Goal: Book appointment/travel/reservation

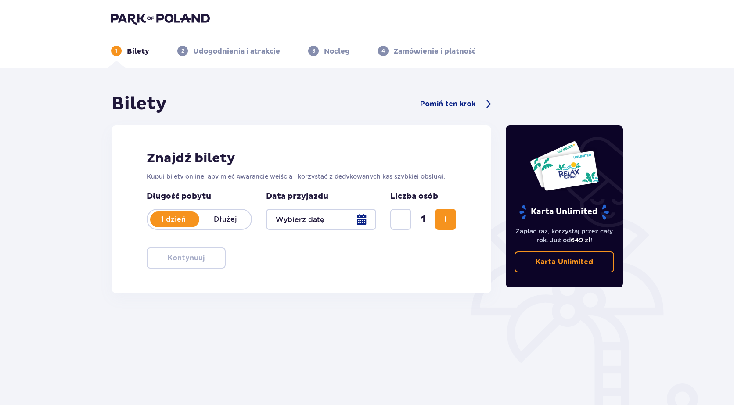
click at [341, 217] on div at bounding box center [321, 219] width 110 height 21
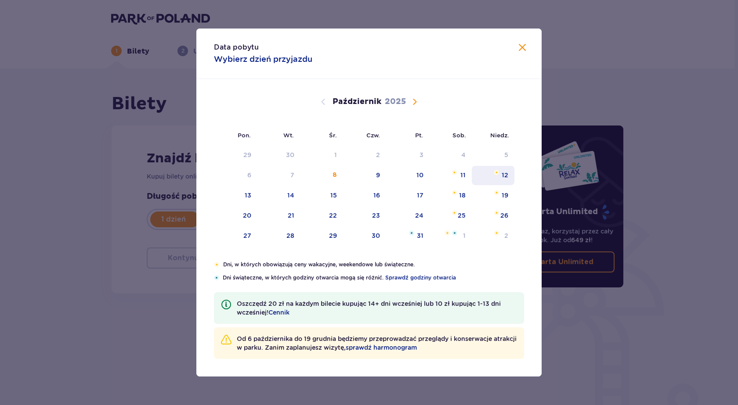
click at [505, 175] on div "12" at bounding box center [504, 175] width 7 height 9
type input "[DATE]"
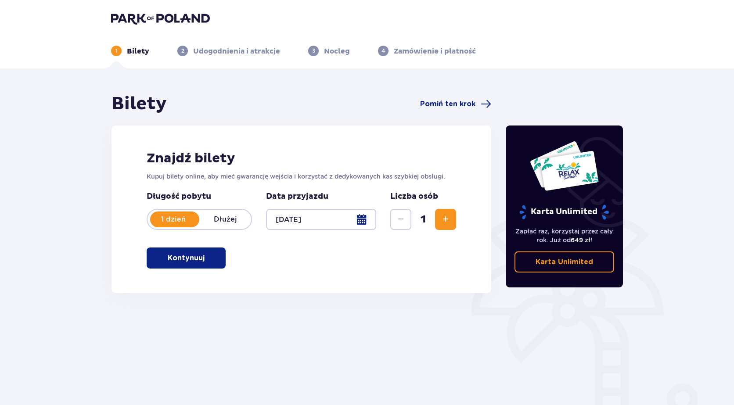
click at [446, 222] on span "Zwiększ" at bounding box center [445, 219] width 11 height 11
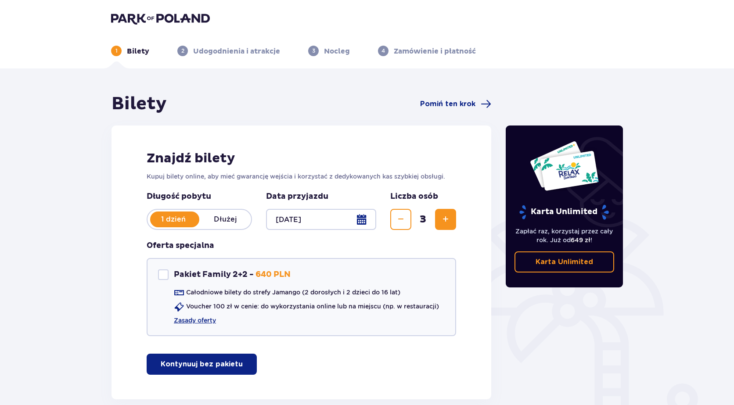
click at [408, 217] on button "Zmniejsz" at bounding box center [400, 219] width 21 height 21
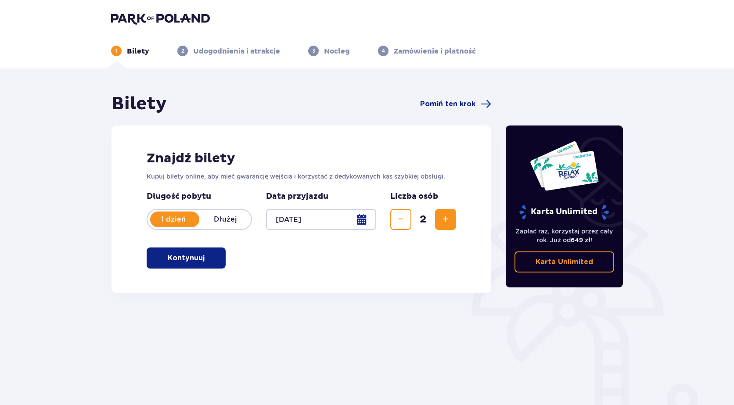
click at [449, 216] on span "Zwiększ" at bounding box center [445, 219] width 11 height 11
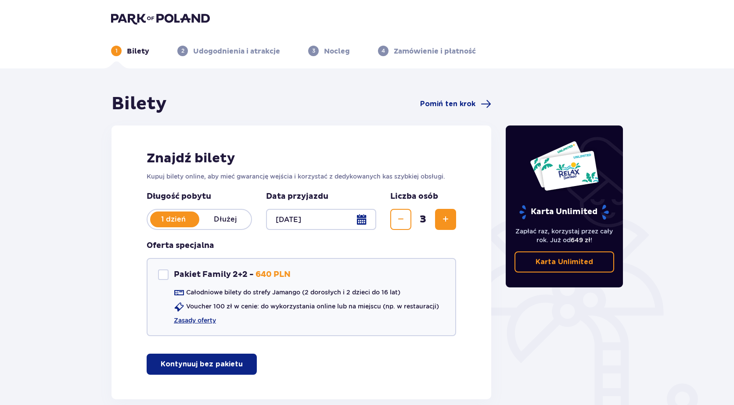
click at [449, 216] on span "Zwiększ" at bounding box center [445, 219] width 11 height 11
click at [235, 363] on button "Kontynuuj bez pakietu" at bounding box center [202, 364] width 110 height 21
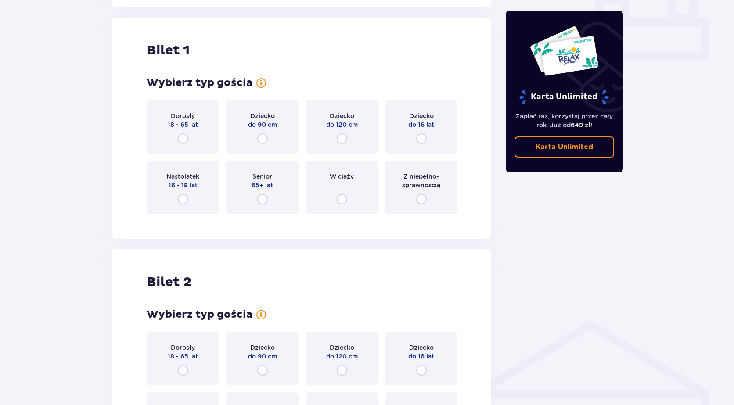
scroll to position [400, 0]
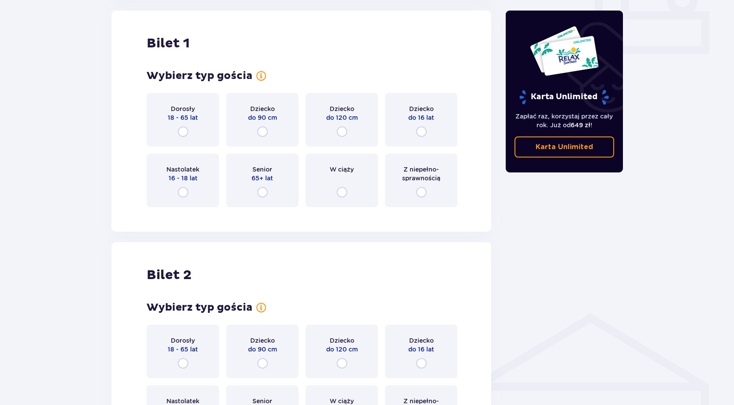
click at [259, 188] on input "radio" at bounding box center [262, 192] width 11 height 11
radio input "true"
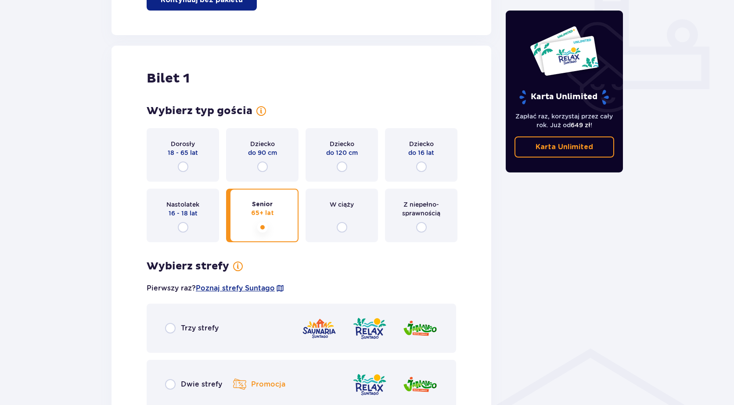
scroll to position [350, 0]
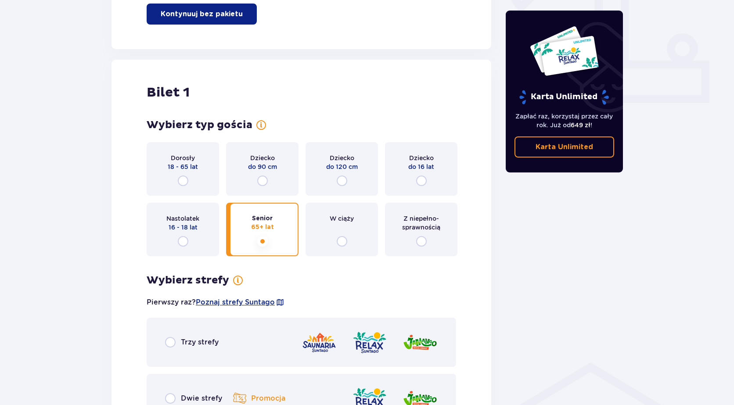
click at [185, 166] on span "18 - 65 lat" at bounding box center [183, 166] width 30 height 9
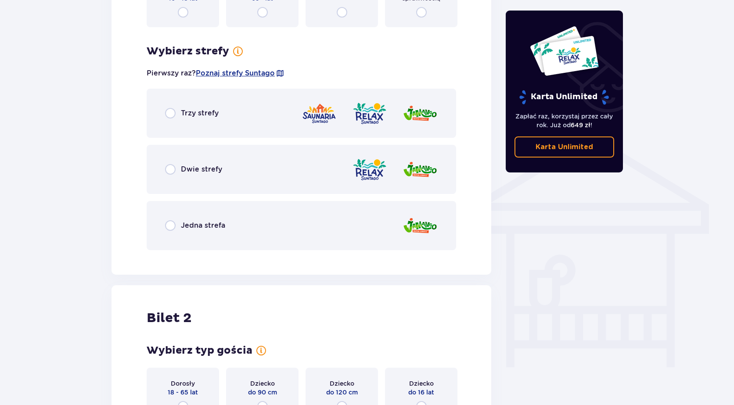
scroll to position [526, 0]
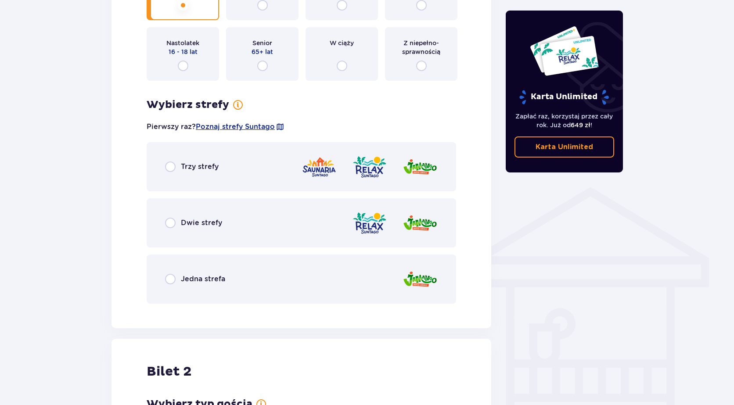
click at [229, 169] on div "Trzy strefy" at bounding box center [302, 166] width 310 height 49
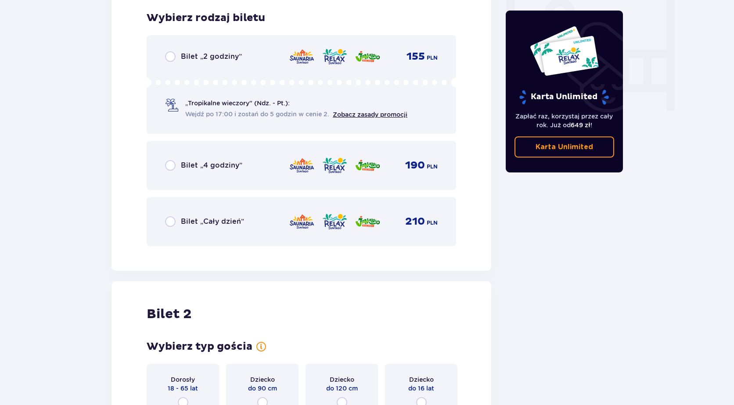
scroll to position [793, 0]
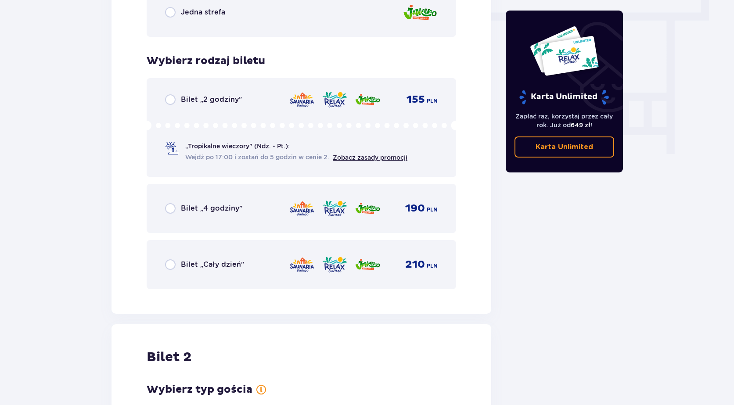
click at [256, 278] on div "Bilet „Cały dzień” 210 PLN" at bounding box center [302, 264] width 310 height 49
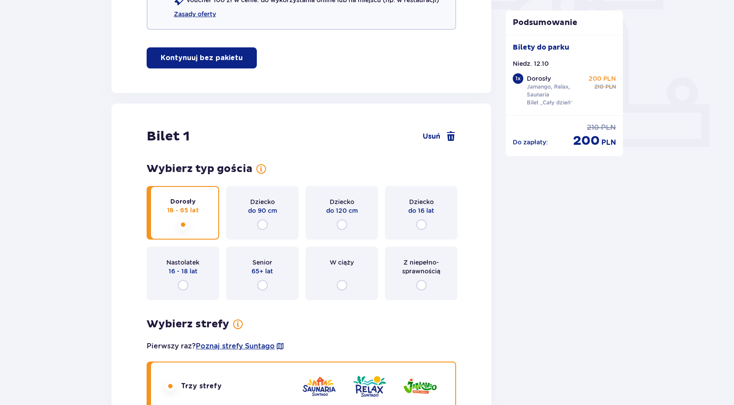
scroll to position [0, 0]
